Goal: Information Seeking & Learning: Check status

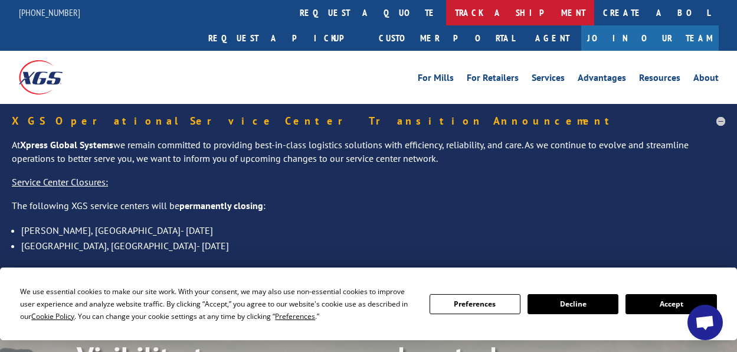
click at [446, 11] on link "track a shipment" at bounding box center [520, 12] width 148 height 25
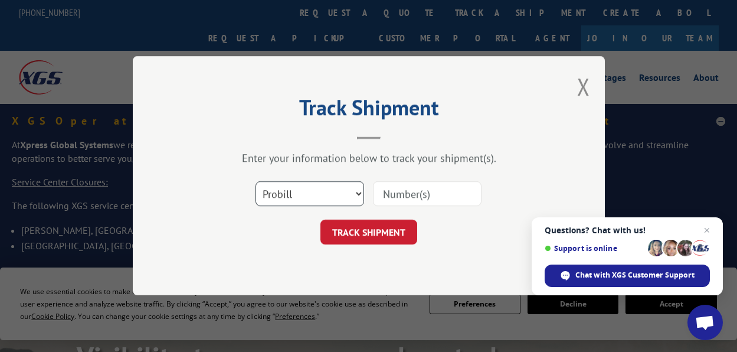
drag, startPoint x: 326, startPoint y: 202, endPoint x: 339, endPoint y: 199, distance: 13.5
click at [326, 202] on select "Select category... Probill BOL PO" at bounding box center [310, 194] width 109 height 25
select select "bol"
click at [256, 182] on select "Select category... Probill BOL PO" at bounding box center [310, 194] width 109 height 25
click at [404, 198] on input at bounding box center [427, 194] width 109 height 25
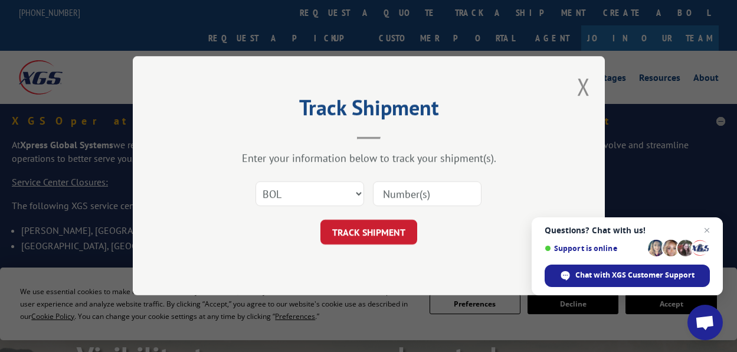
paste input "2840663"
type input "2840663"
click at [371, 230] on button "TRACK SHIPMENT" at bounding box center [368, 232] width 97 height 25
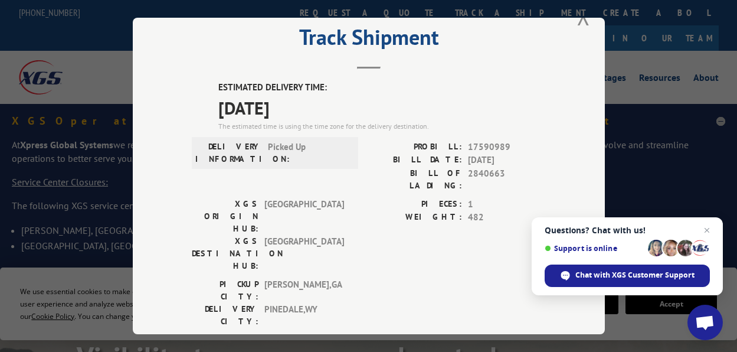
scroll to position [59, 0]
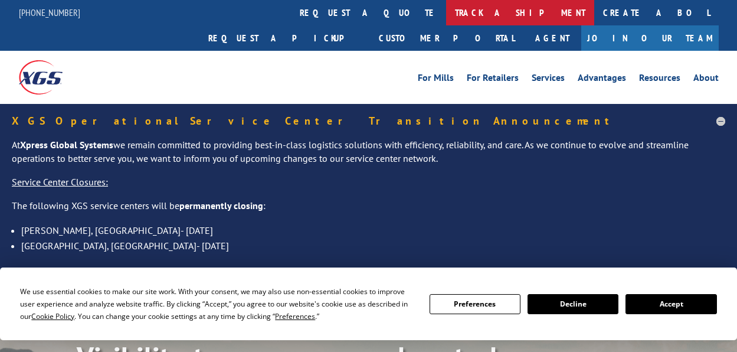
click at [446, 18] on link "track a shipment" at bounding box center [520, 12] width 148 height 25
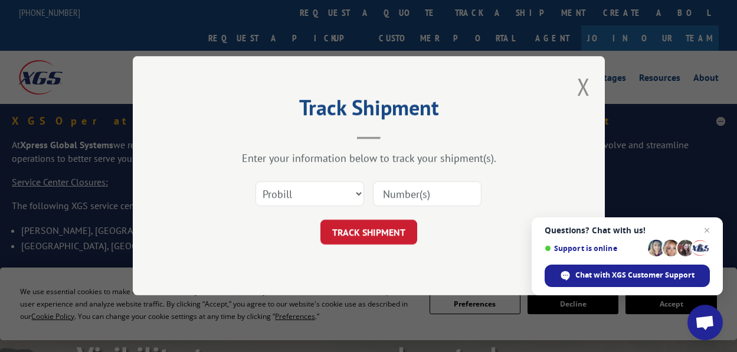
click at [387, 185] on input at bounding box center [427, 194] width 109 height 25
paste input "17590989"
type input "17590989"
click at [368, 236] on button "TRACK SHIPMENT" at bounding box center [368, 232] width 97 height 25
